Goal: Task Accomplishment & Management: Manage account settings

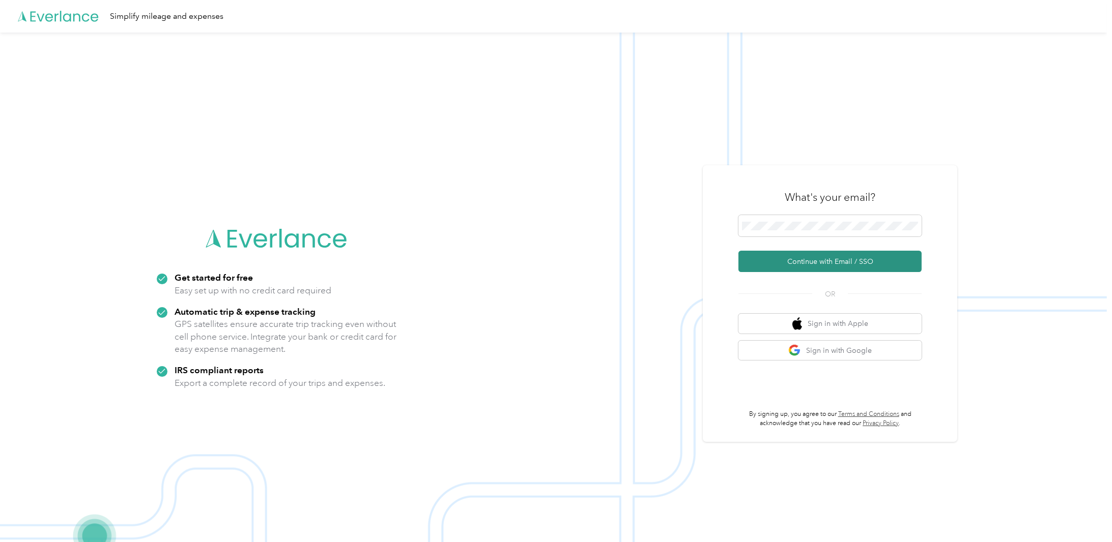
click at [808, 267] on button "Continue with Email / SSO" at bounding box center [829, 261] width 183 height 21
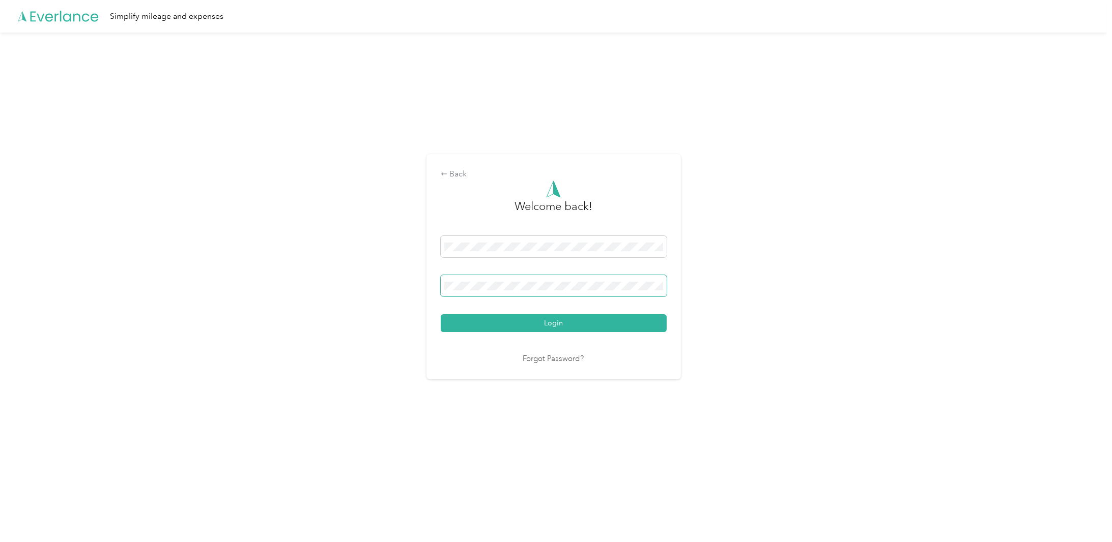
click at [484, 280] on span at bounding box center [554, 285] width 226 height 21
click at [499, 328] on button "Login" at bounding box center [554, 323] width 226 height 18
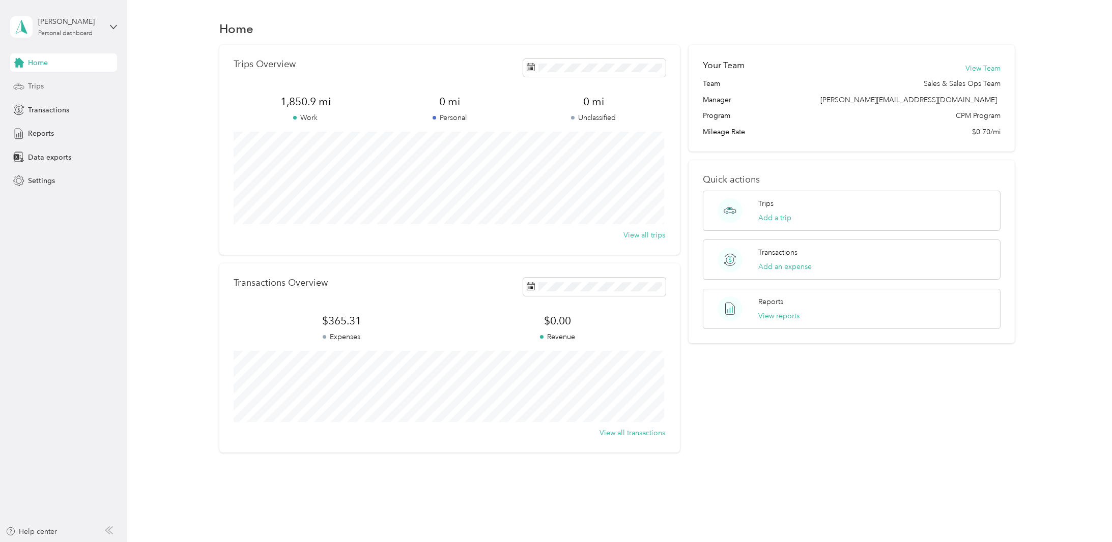
click at [33, 85] on span "Trips" at bounding box center [36, 86] width 16 height 11
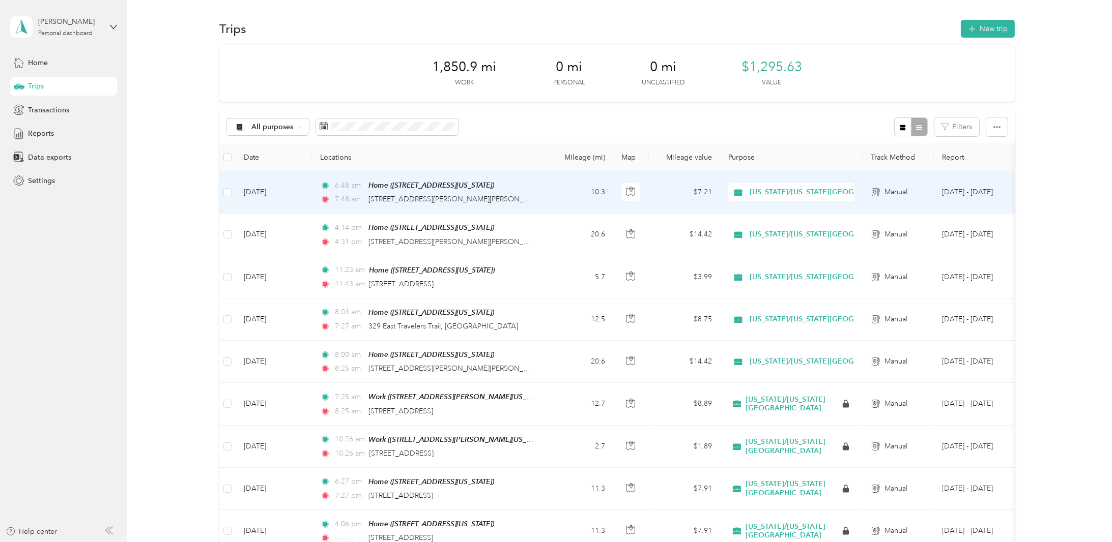
click at [265, 189] on td "[DATE]" at bounding box center [274, 192] width 76 height 42
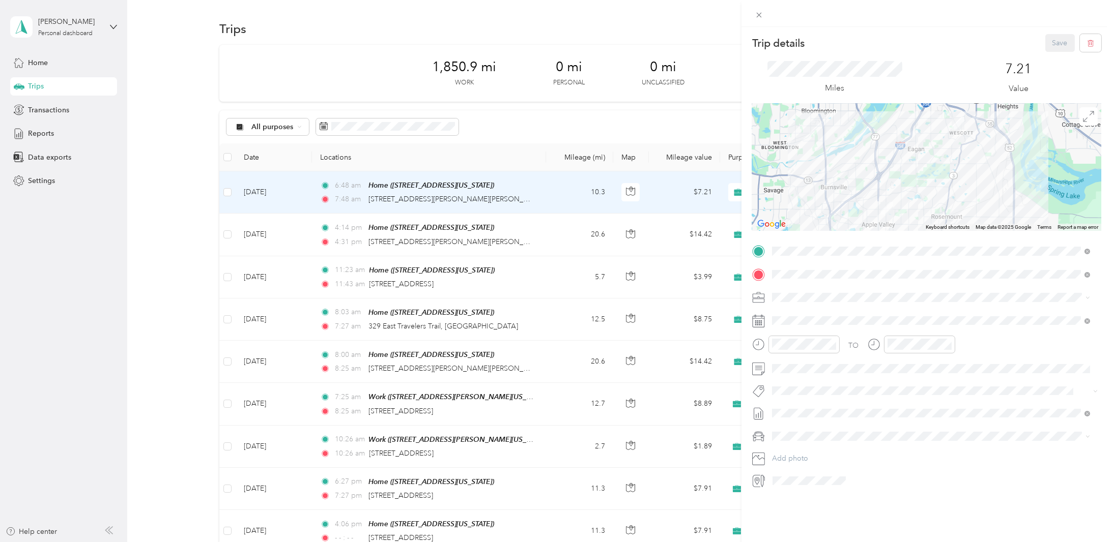
click at [1070, 192] on div at bounding box center [926, 167] width 349 height 127
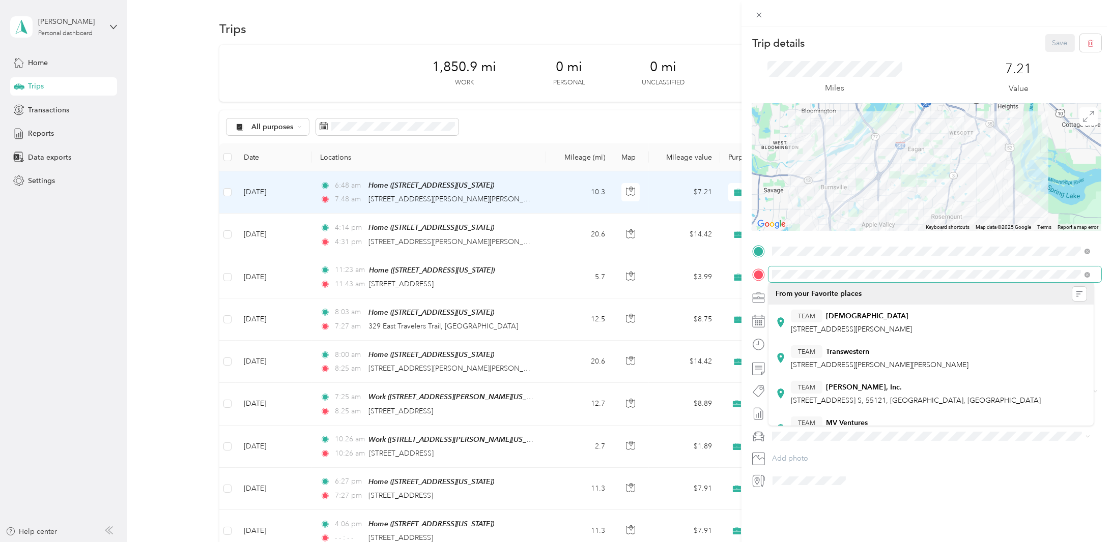
click at [760, 269] on div at bounding box center [926, 275] width 349 height 16
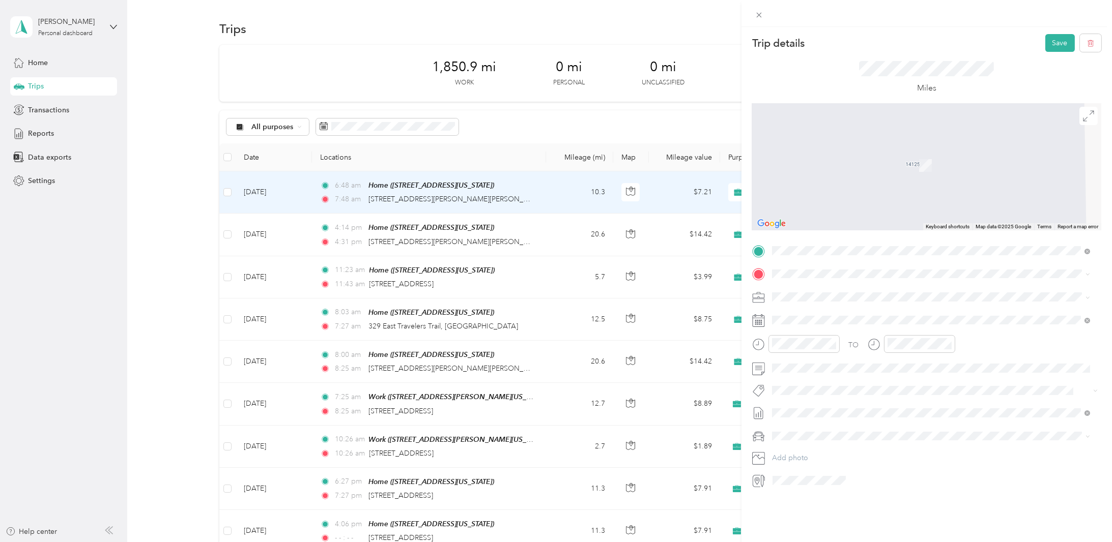
click at [857, 311] on span "[STREET_ADDRESS][PERSON_NAME][PERSON_NAME][US_STATE]" at bounding box center [898, 309] width 215 height 9
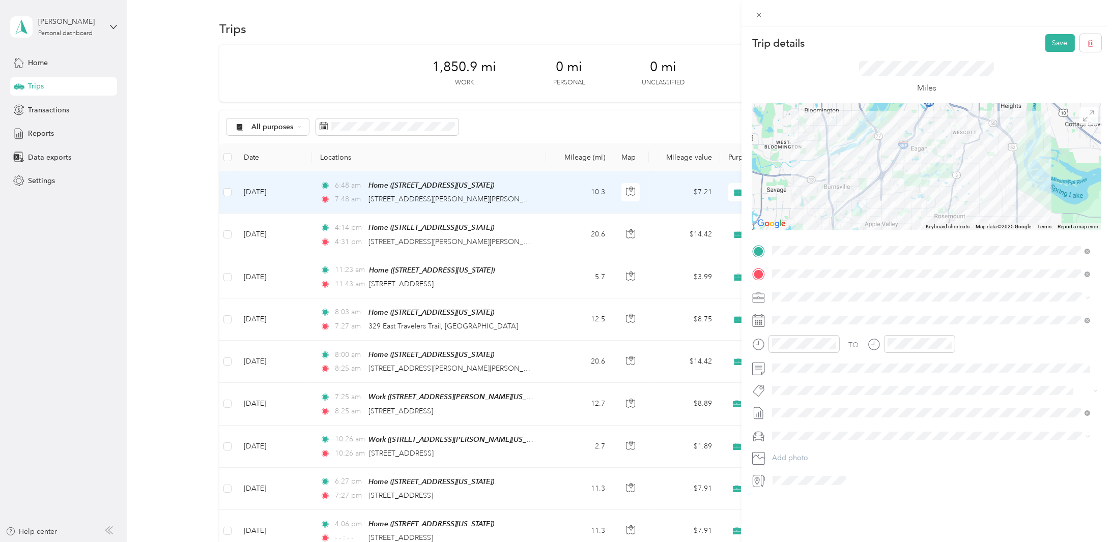
click at [1083, 120] on icon at bounding box center [1088, 115] width 11 height 11
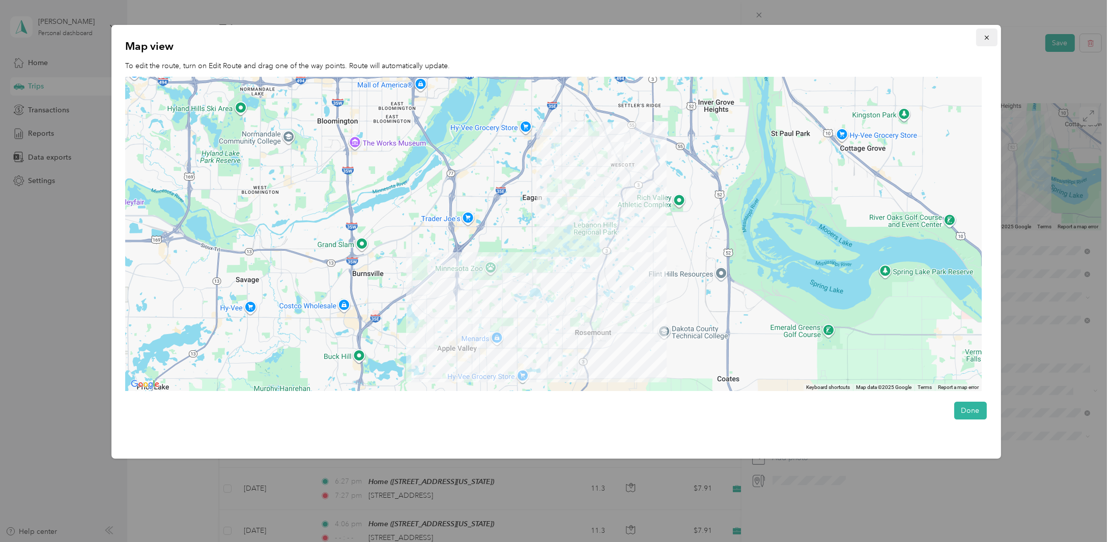
click at [989, 37] on icon "button" at bounding box center [986, 37] width 7 height 7
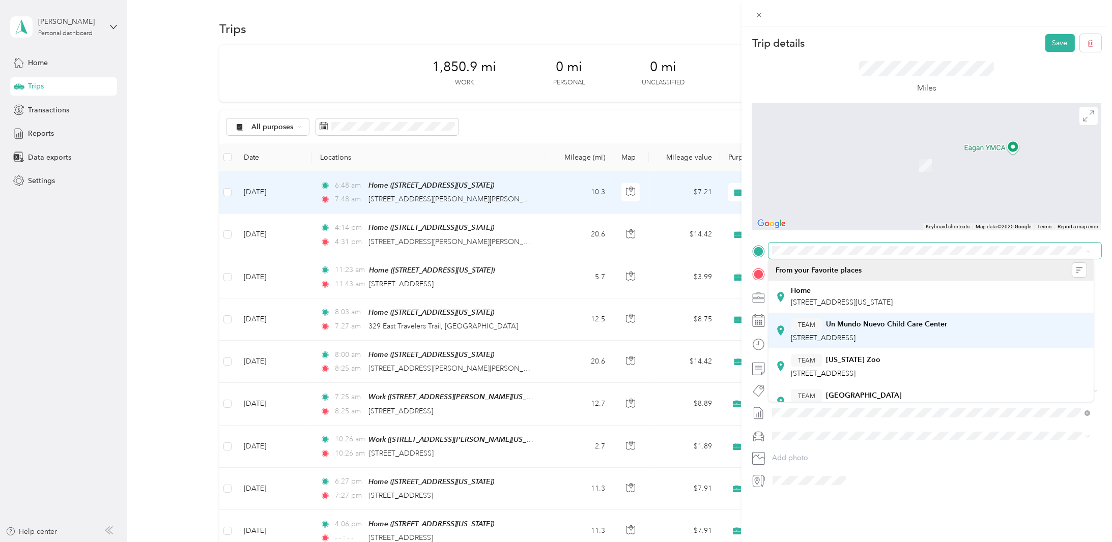
click at [1055, 324] on div "TEAM Un Mundo [GEOGRAPHIC_DATA] [STREET_ADDRESS]" at bounding box center [930, 330] width 311 height 28
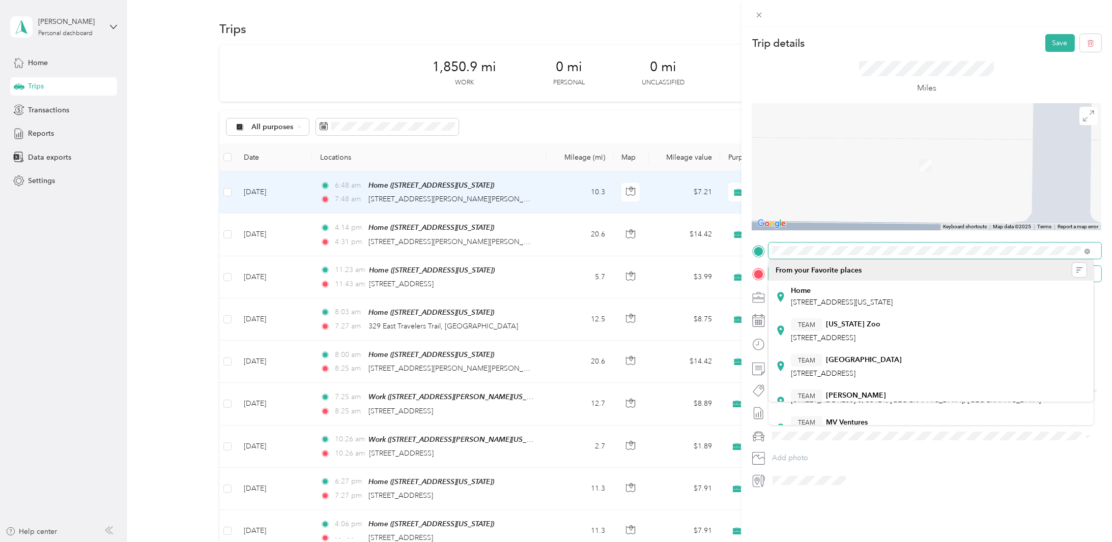
drag, startPoint x: 1089, startPoint y: 272, endPoint x: 745, endPoint y: 250, distance: 345.1
click at [745, 250] on form "Trip details Save This trip cannot be edited because it is either under review,…" at bounding box center [926, 261] width 370 height 455
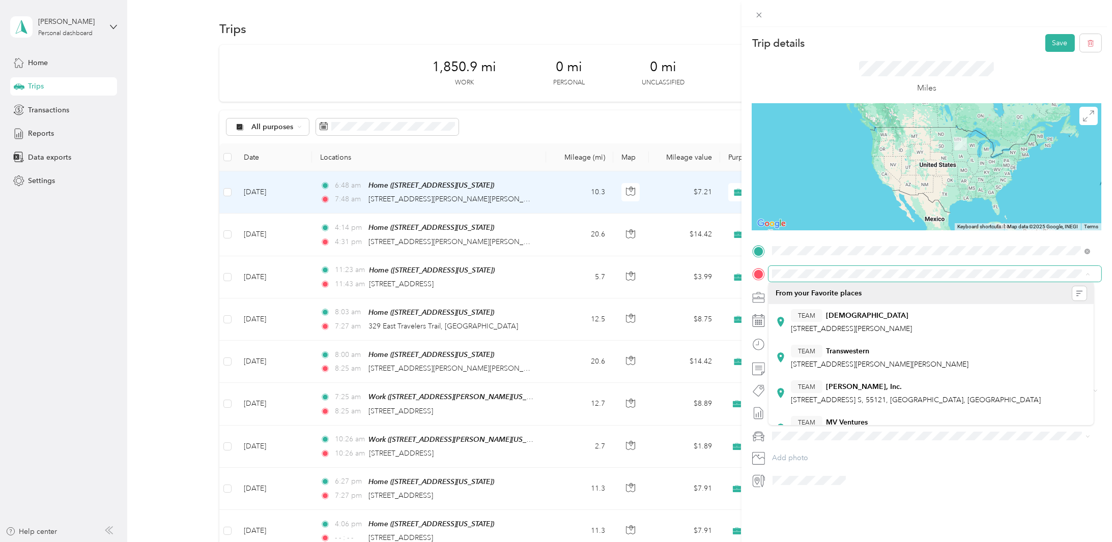
click at [830, 302] on span "[STREET_ADDRESS][US_STATE]" at bounding box center [842, 302] width 102 height 9
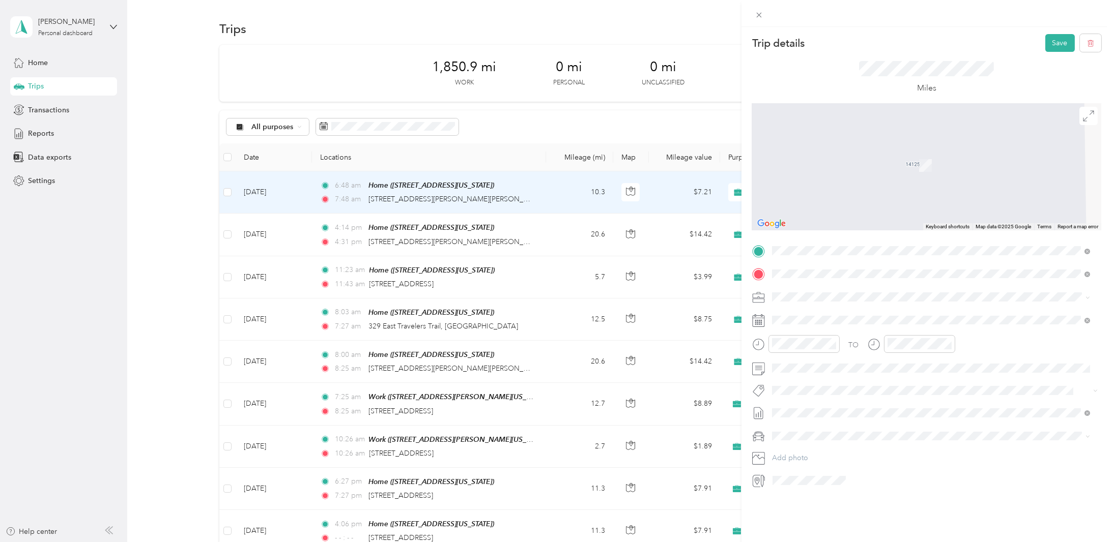
click at [854, 315] on span "[STREET_ADDRESS][PERSON_NAME][PERSON_NAME][US_STATE]" at bounding box center [898, 310] width 215 height 9
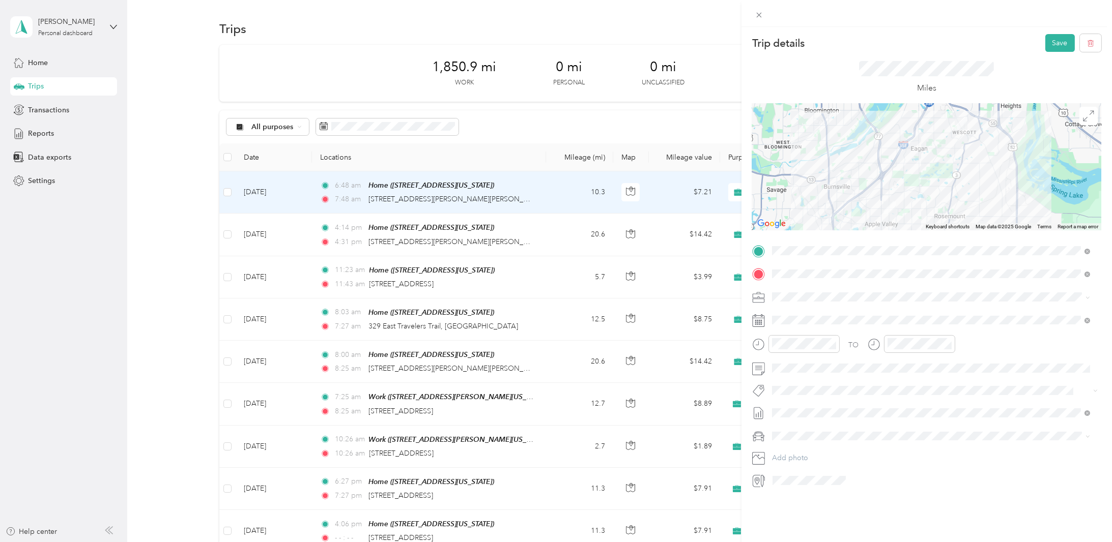
click at [1071, 211] on div at bounding box center [926, 166] width 349 height 127
click at [763, 46] on p "Trip details" at bounding box center [778, 43] width 52 height 14
click at [1054, 41] on button "Save" at bounding box center [1060, 43] width 30 height 18
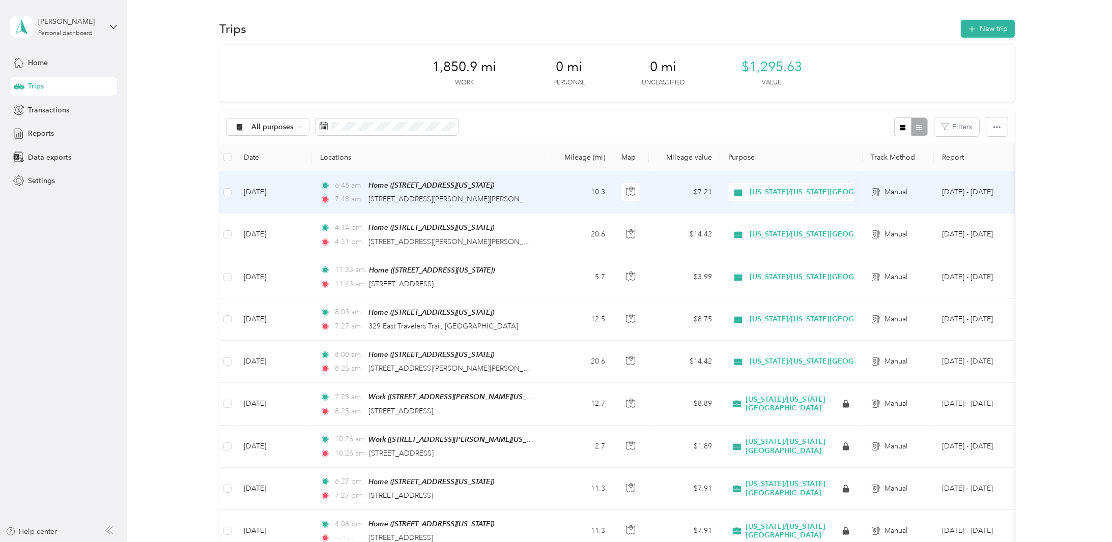
click at [745, 191] on span "[US_STATE]/[US_STATE][GEOGRAPHIC_DATA]" at bounding box center [791, 192] width 119 height 11
click at [257, 193] on td "[DATE]" at bounding box center [274, 192] width 76 height 42
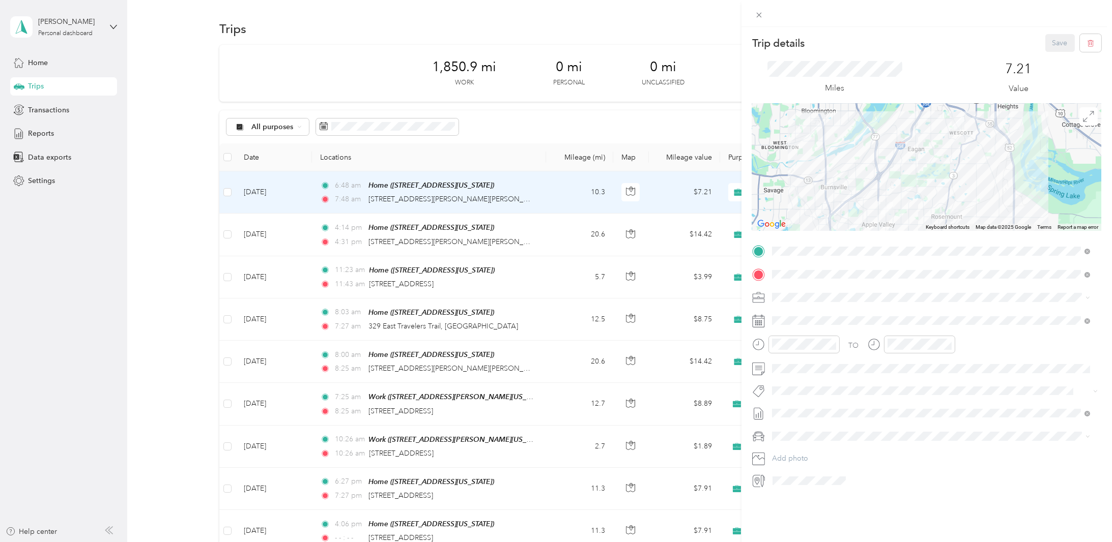
click at [1062, 207] on div at bounding box center [926, 167] width 349 height 127
click at [761, 479] on icon at bounding box center [762, 482] width 2 height 12
click at [761, 478] on icon at bounding box center [762, 482] width 2 height 12
click at [913, 472] on div "TO Add photo" at bounding box center [926, 366] width 349 height 246
click at [1079, 45] on button "button" at bounding box center [1089, 43] width 21 height 18
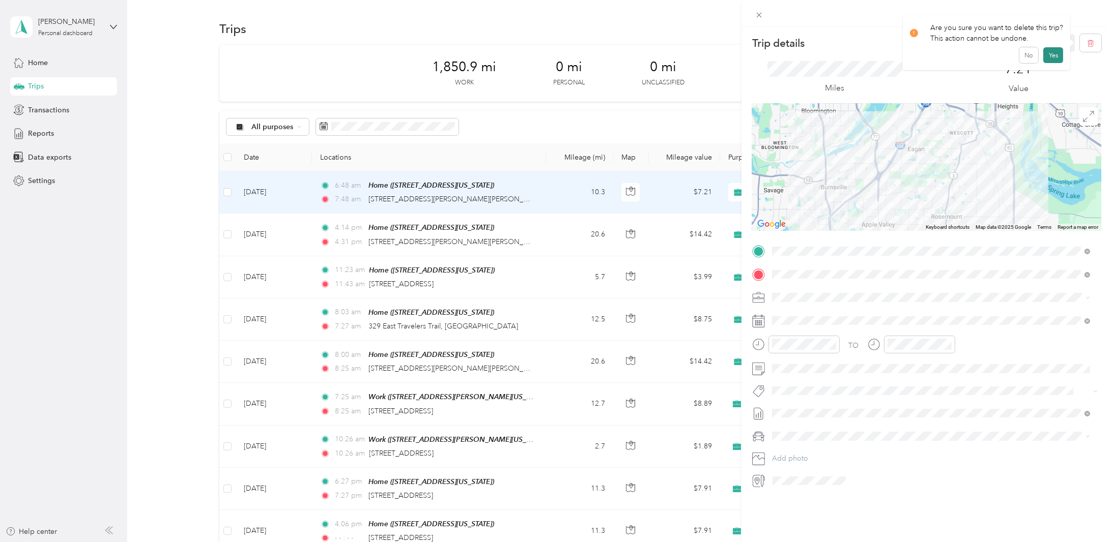
click at [1055, 52] on button "Yes" at bounding box center [1053, 55] width 20 height 16
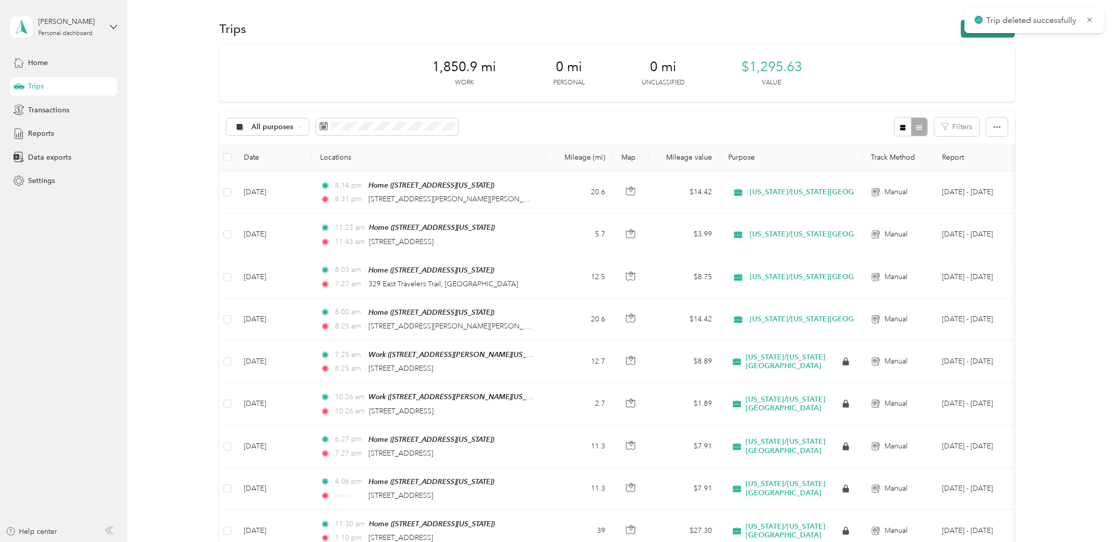
click at [963, 33] on button "New trip" at bounding box center [987, 29] width 54 height 18
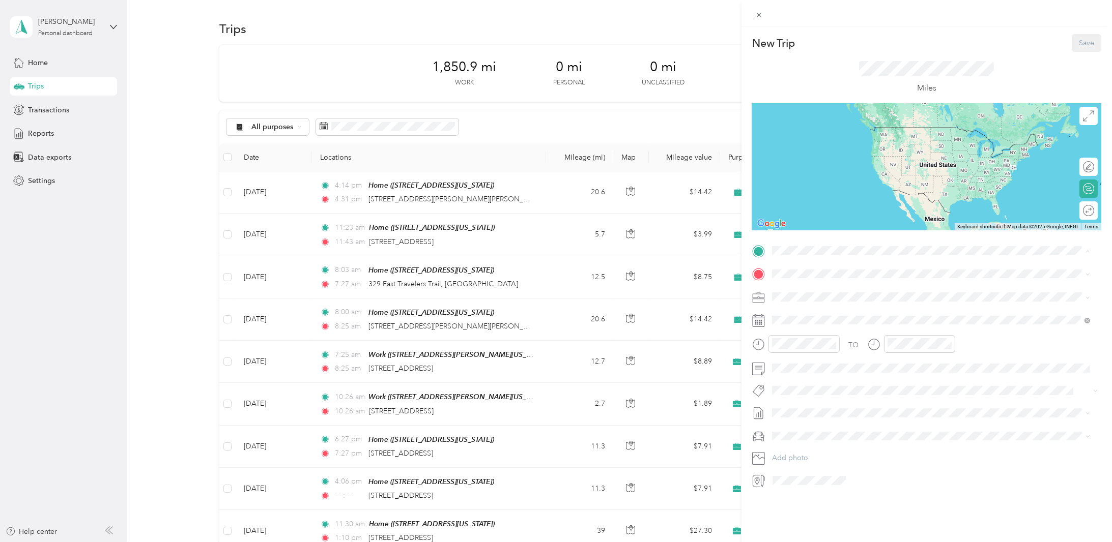
click at [810, 293] on div "Home [STREET_ADDRESS][US_STATE]" at bounding box center [842, 296] width 102 height 21
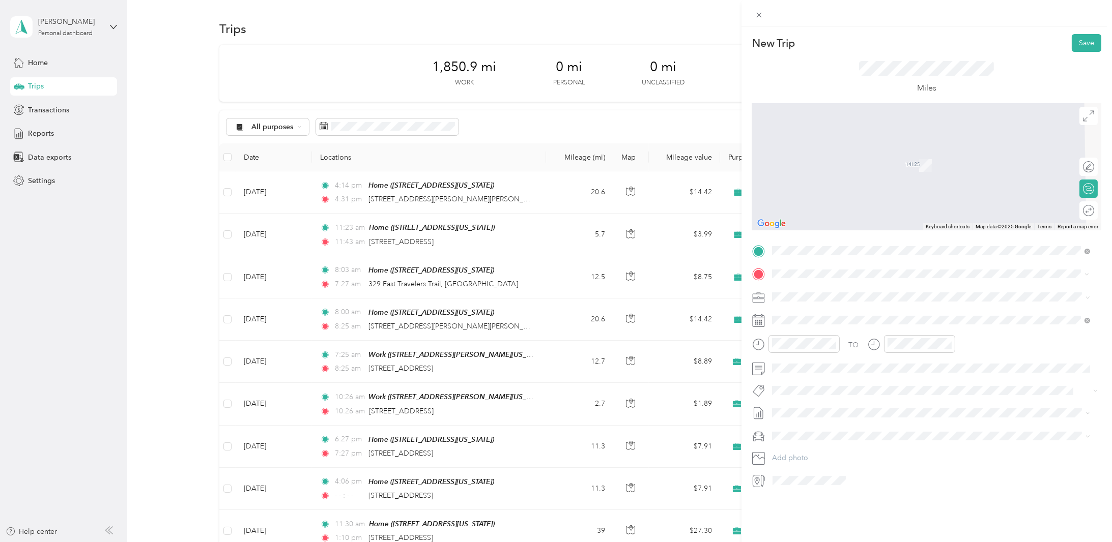
click at [834, 315] on span "[STREET_ADDRESS][PERSON_NAME][PERSON_NAME][US_STATE]" at bounding box center [898, 310] width 215 height 9
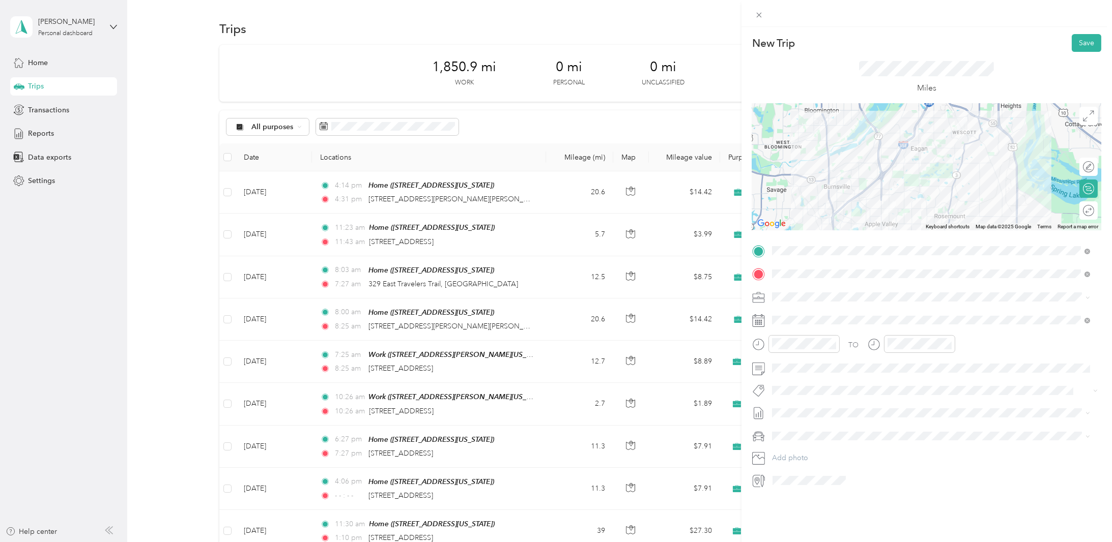
click at [1094, 212] on div "Round trip" at bounding box center [1094, 210] width 0 height 11
click at [1081, 208] on div at bounding box center [1082, 210] width 21 height 11
click at [822, 476] on div "26" at bounding box center [818, 477] width 13 height 13
click at [923, 466] on div "10" at bounding box center [926, 465] width 24 height 14
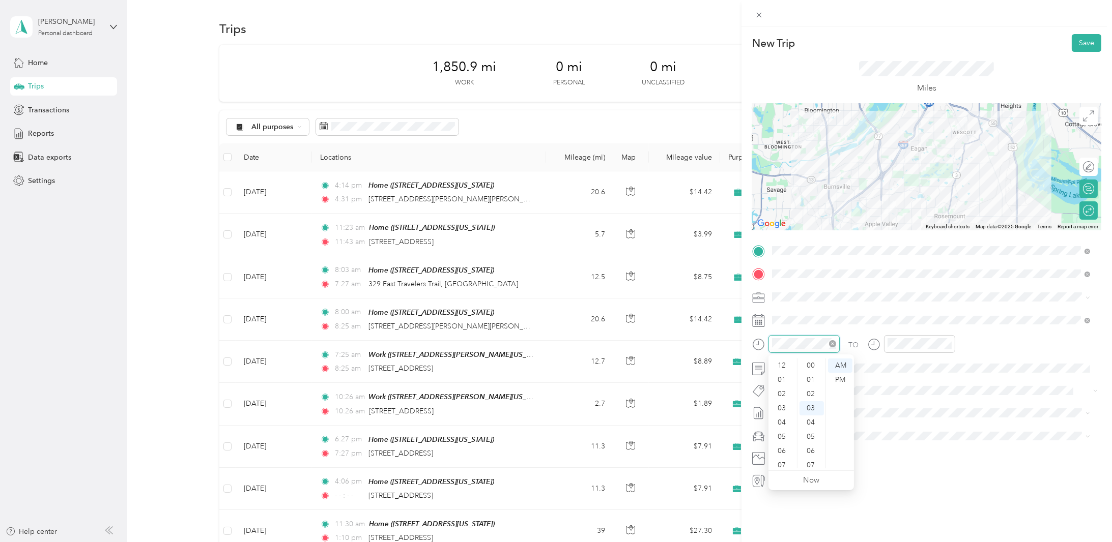
scroll to position [43, 0]
click at [780, 405] on div "07" at bounding box center [782, 404] width 24 height 14
click at [1080, 40] on button "Save" at bounding box center [1086, 43] width 30 height 18
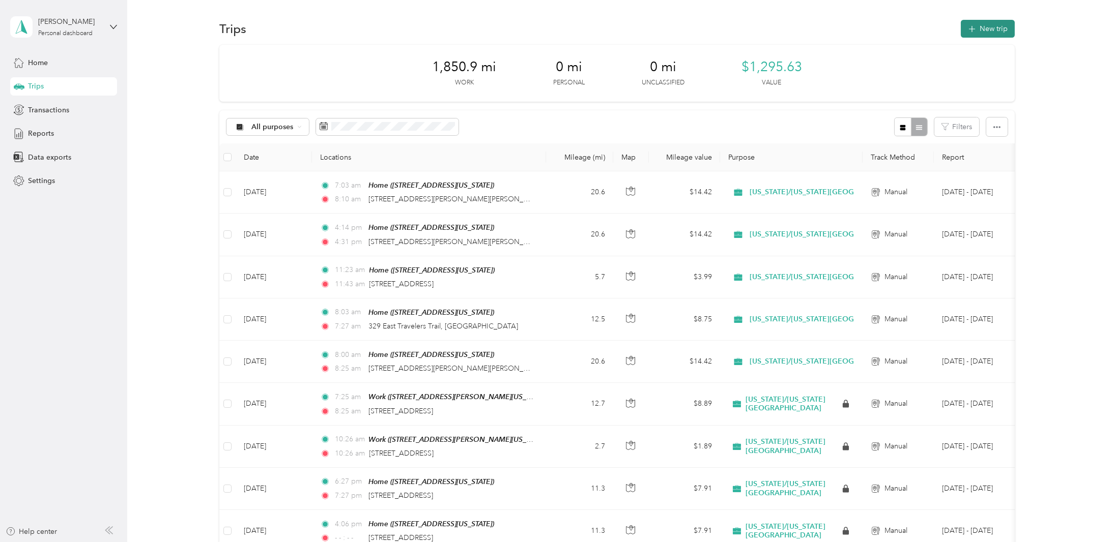
click at [970, 30] on icon "button" at bounding box center [972, 29] width 12 height 12
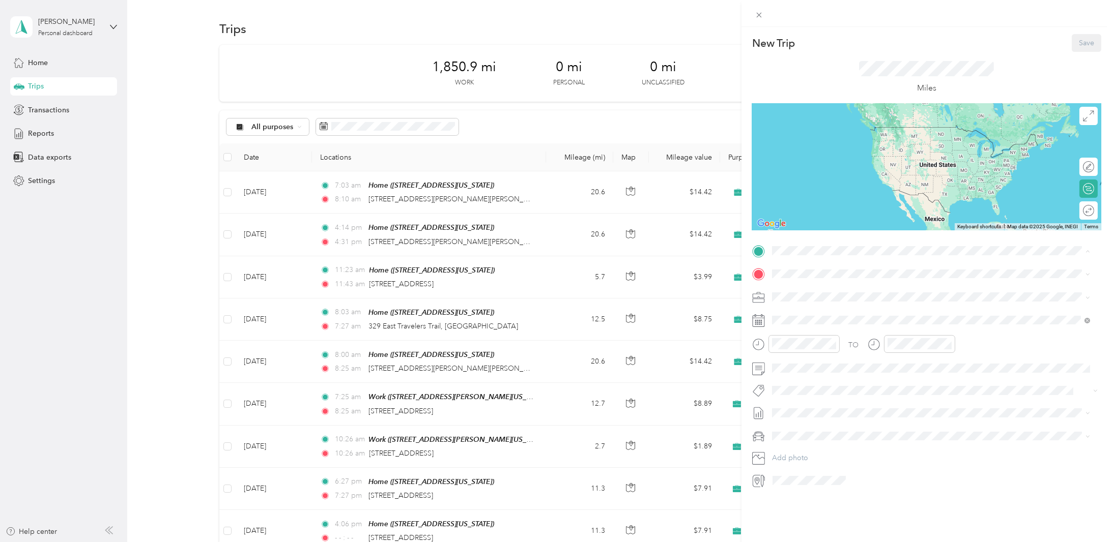
click at [799, 295] on div "Home [STREET_ADDRESS][US_STATE]" at bounding box center [842, 296] width 102 height 21
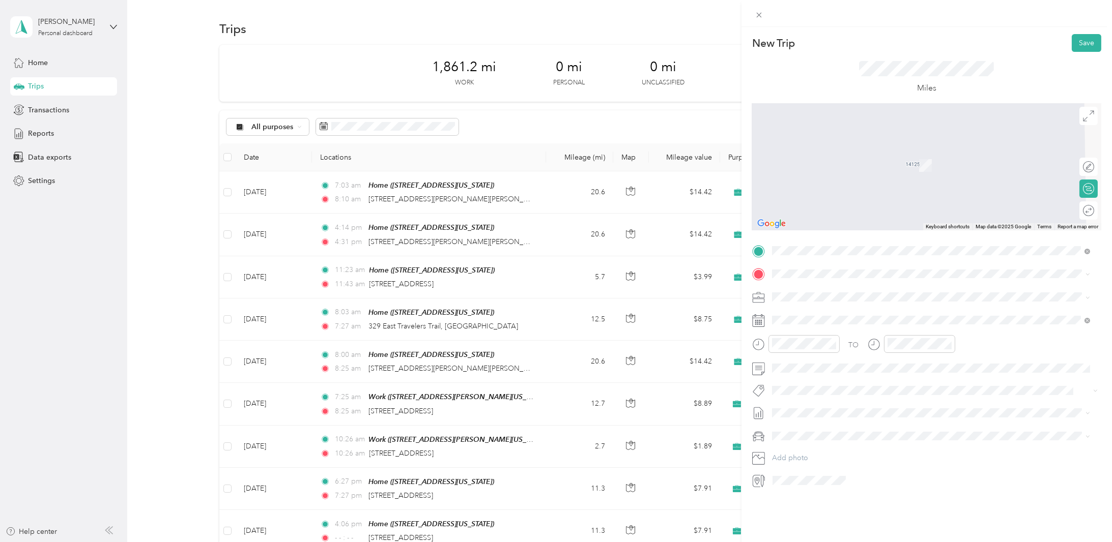
click at [842, 374] on span "Isanti [US_STATE], [GEOGRAPHIC_DATA]" at bounding box center [848, 371] width 114 height 18
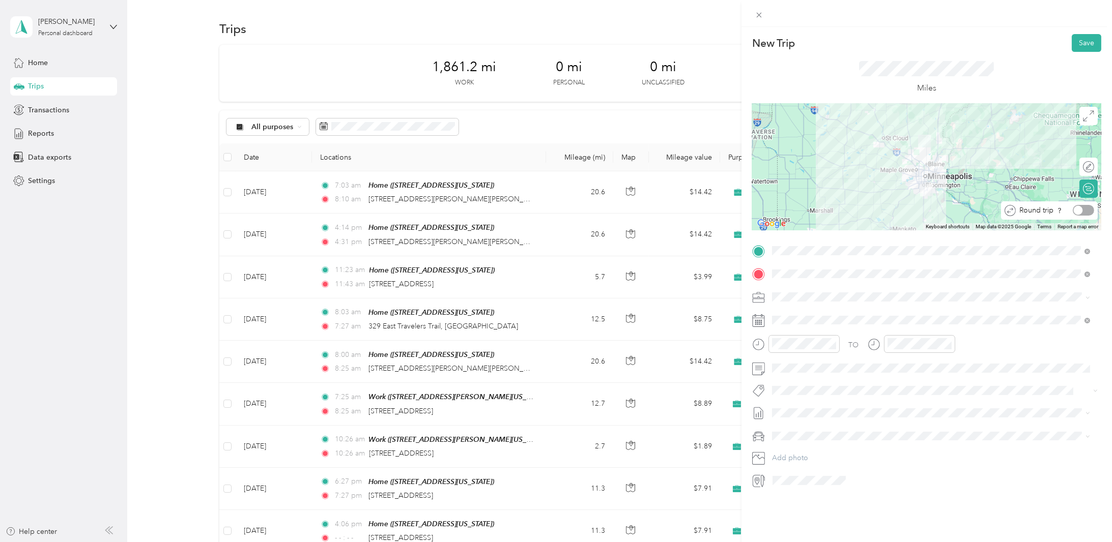
click at [1078, 211] on div at bounding box center [1082, 210] width 21 height 11
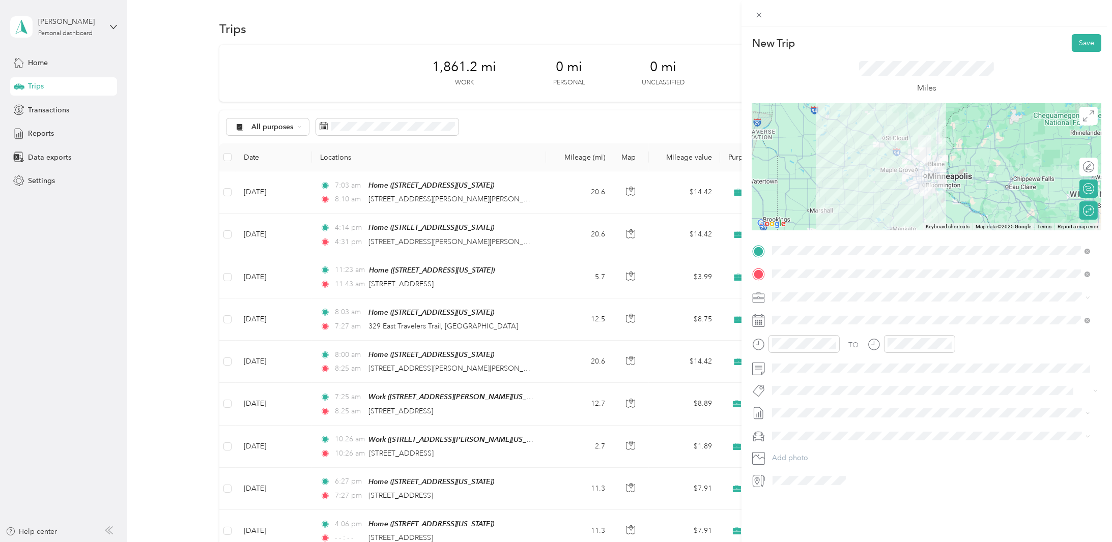
click at [762, 322] on icon at bounding box center [758, 320] width 13 height 13
click at [756, 320] on icon at bounding box center [758, 320] width 13 height 13
click at [846, 478] on div "28" at bounding box center [845, 477] width 13 height 13
click at [778, 379] on div "05" at bounding box center [782, 376] width 24 height 14
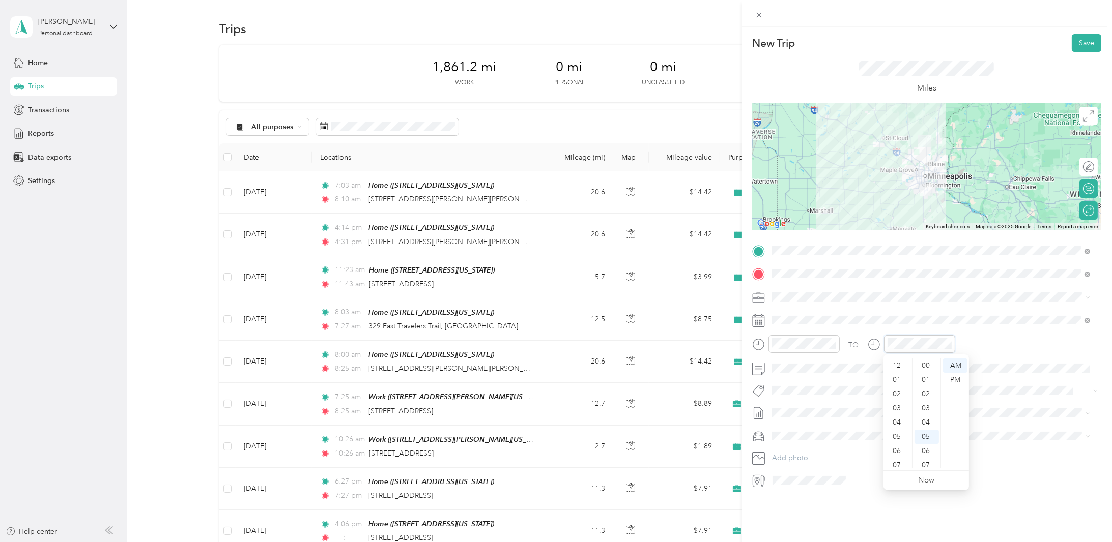
scroll to position [71, 0]
click at [900, 448] on div "10" at bounding box center [897, 447] width 24 height 14
click at [1015, 425] on div "TO Add photo" at bounding box center [926, 366] width 349 height 246
click at [1075, 42] on button "Save" at bounding box center [1086, 43] width 30 height 18
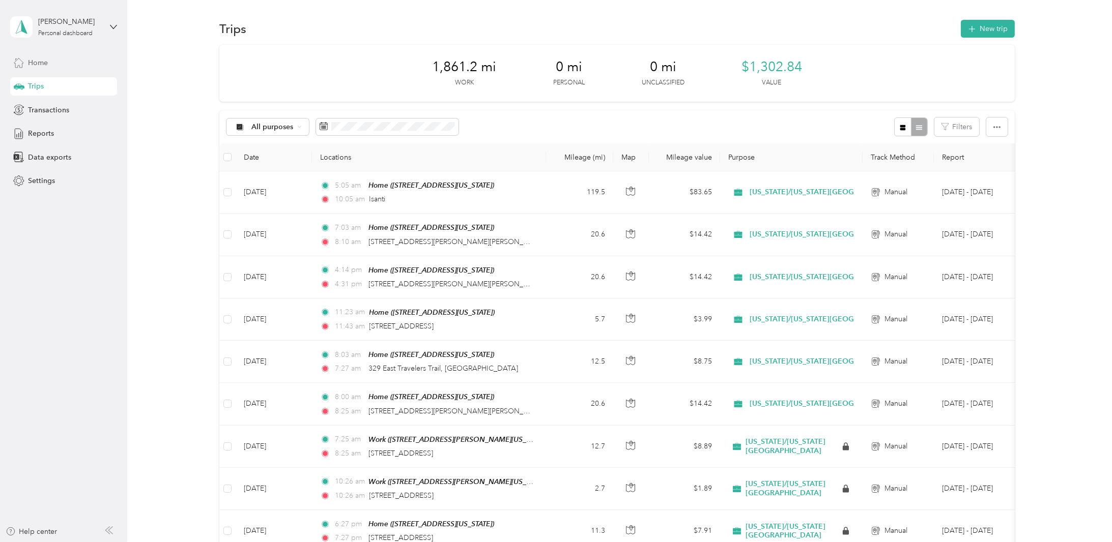
click at [19, 60] on icon at bounding box center [18, 62] width 11 height 11
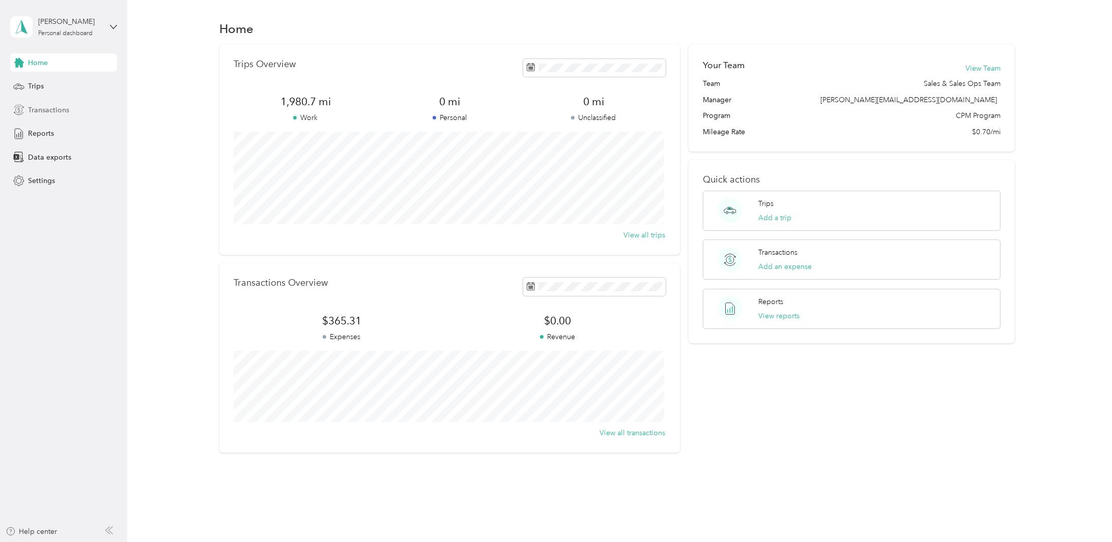
click at [44, 110] on span "Transactions" at bounding box center [48, 110] width 41 height 11
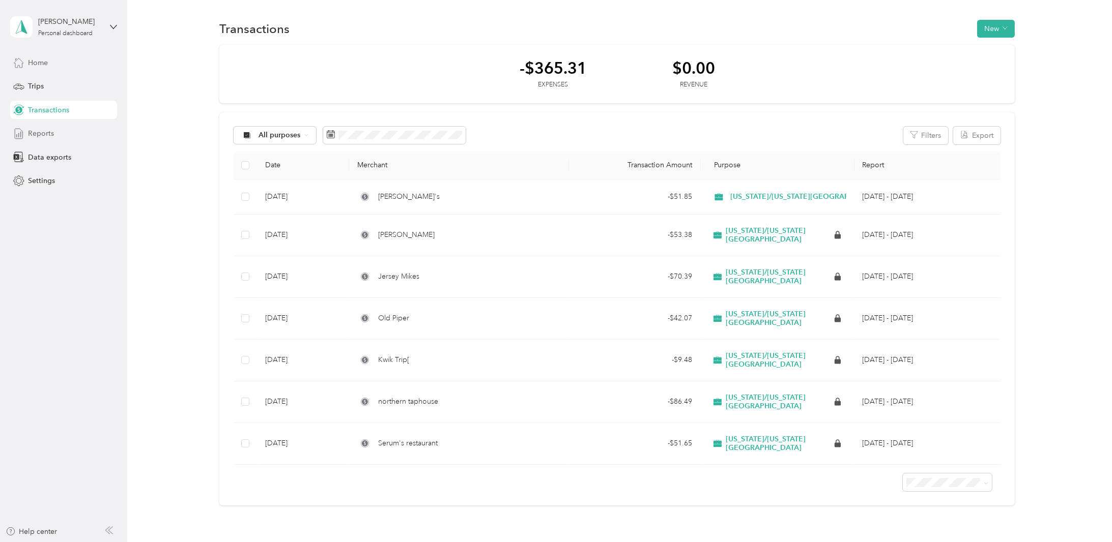
click at [46, 134] on span "Reports" at bounding box center [41, 133] width 26 height 11
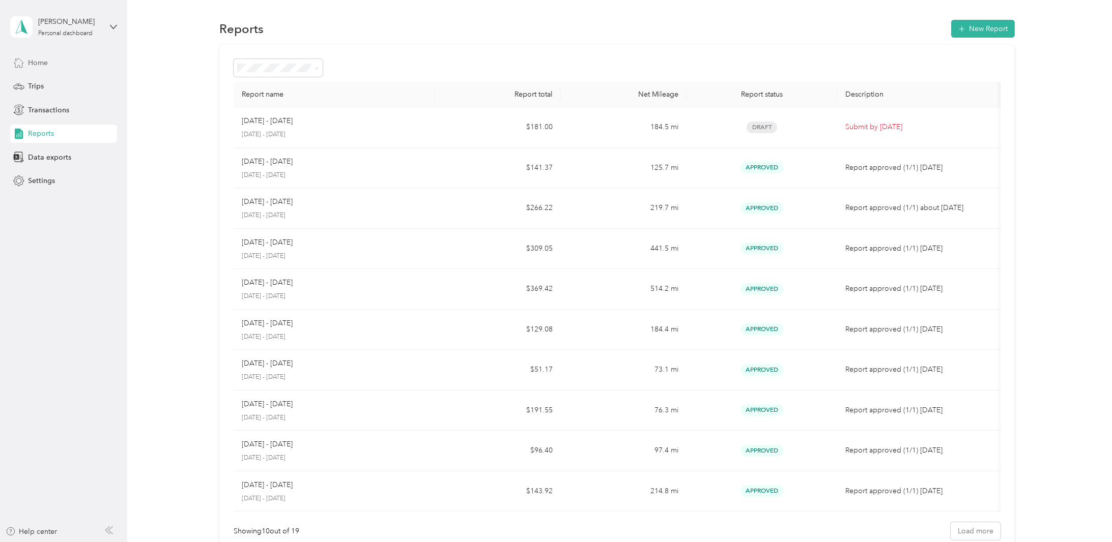
click at [37, 62] on span "Home" at bounding box center [38, 62] width 20 height 11
